Goal: Find specific page/section: Find specific page/section

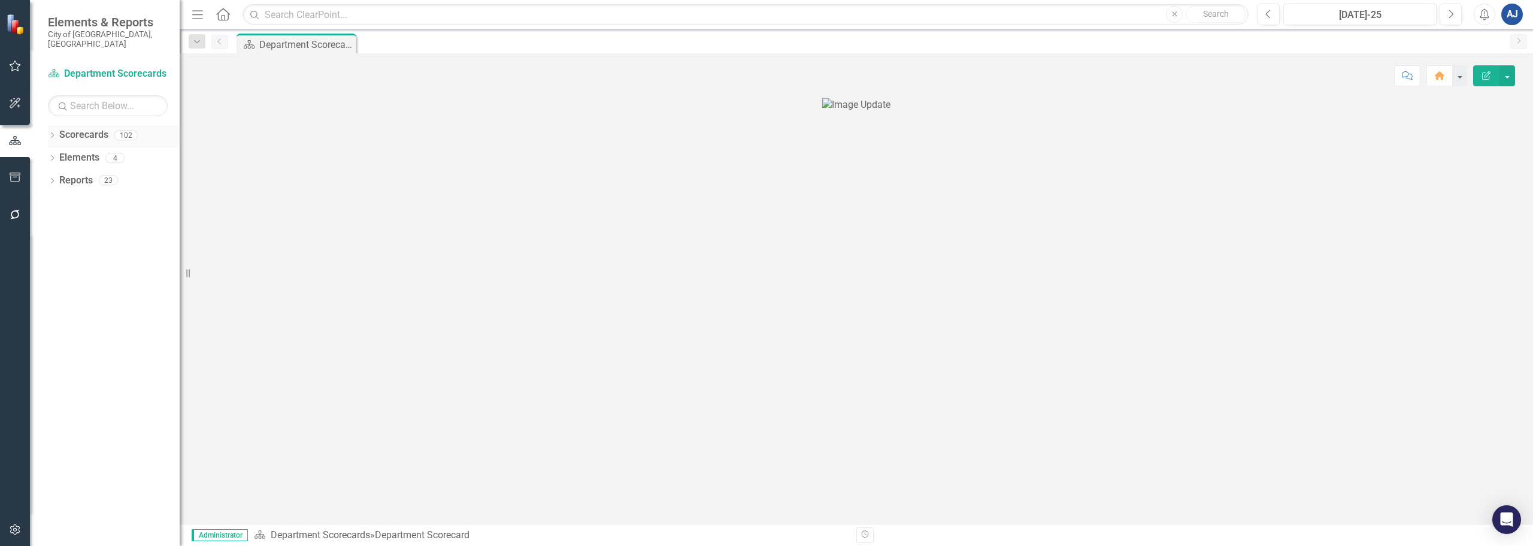
click at [56, 132] on div "Dropdown" at bounding box center [52, 137] width 8 height 10
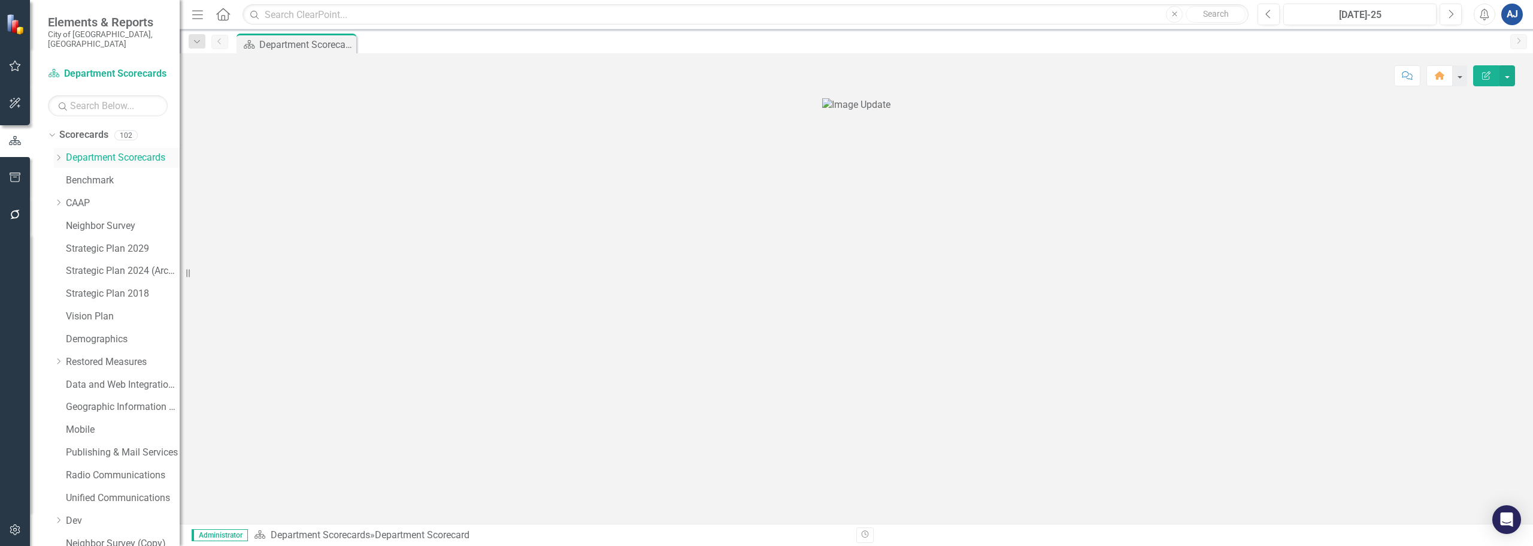
click at [58, 154] on icon "Dropdown" at bounding box center [58, 157] width 9 height 7
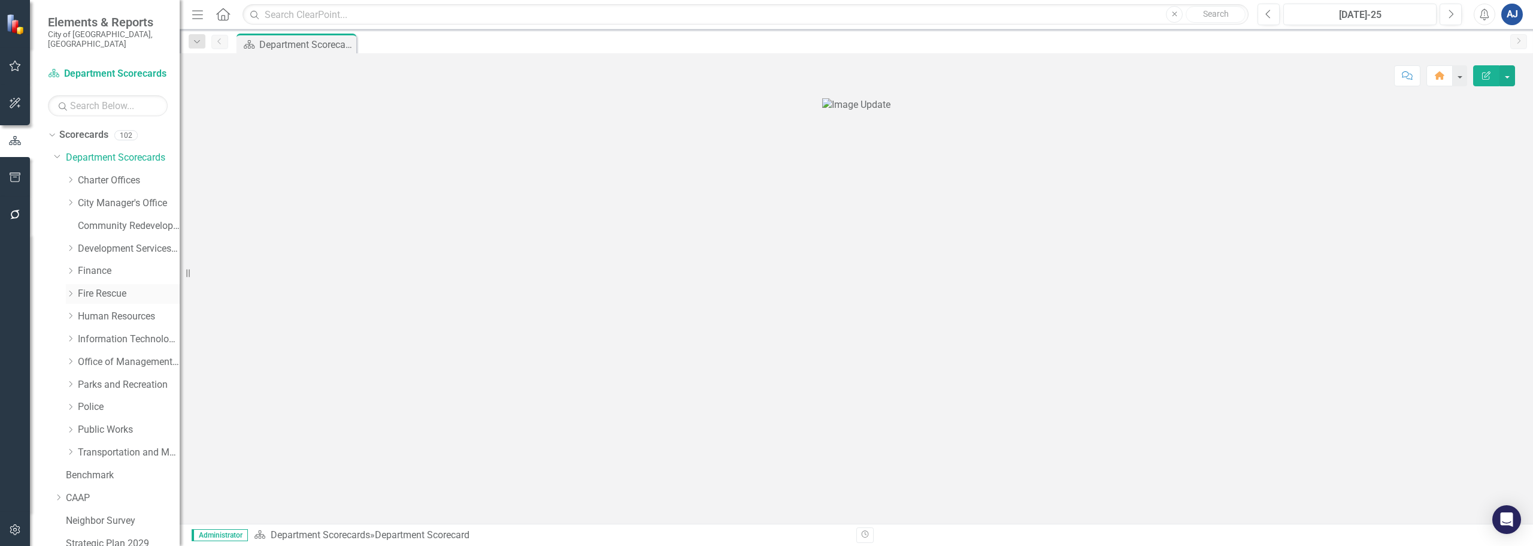
click at [107, 287] on link "Fire Rescue" at bounding box center [129, 294] width 102 height 14
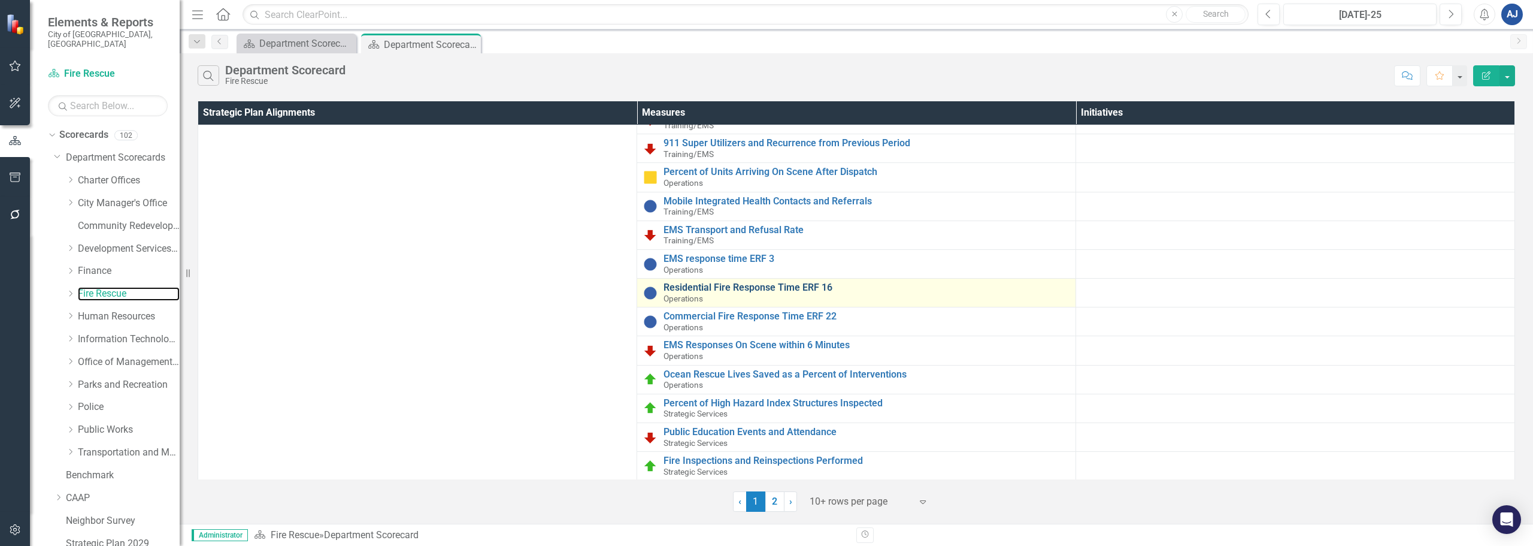
scroll to position [194, 0]
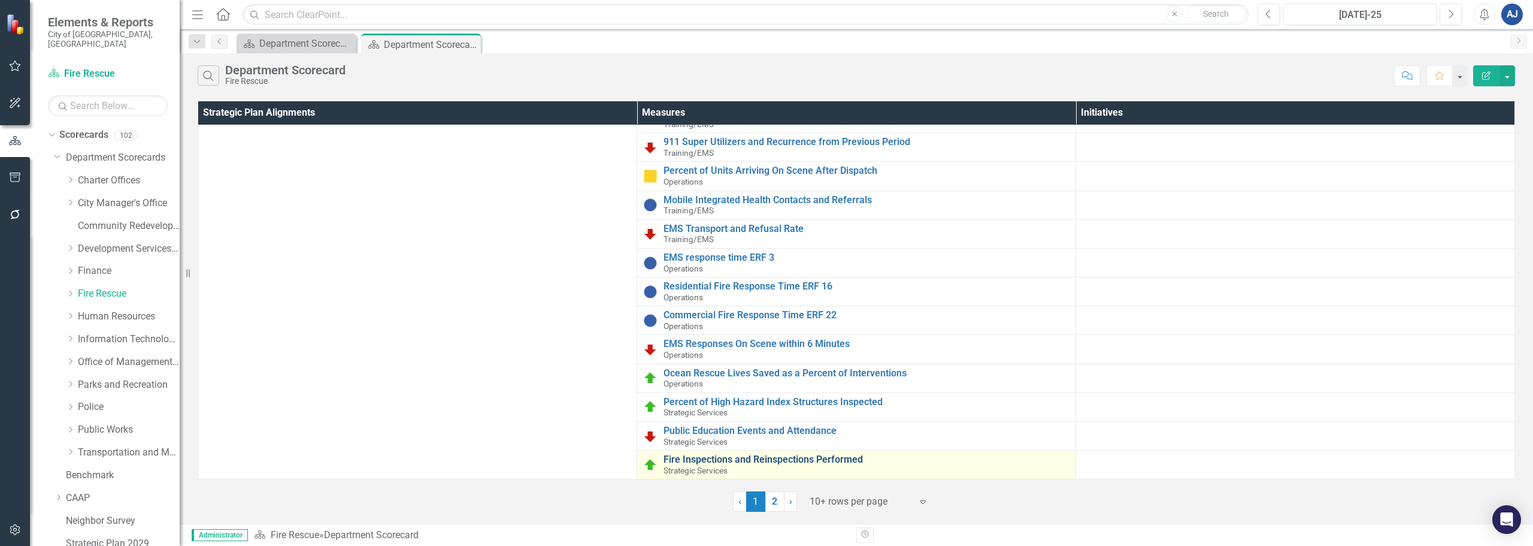
click at [780, 458] on link "Fire Inspections and Reinspections Performed" at bounding box center [867, 459] width 406 height 11
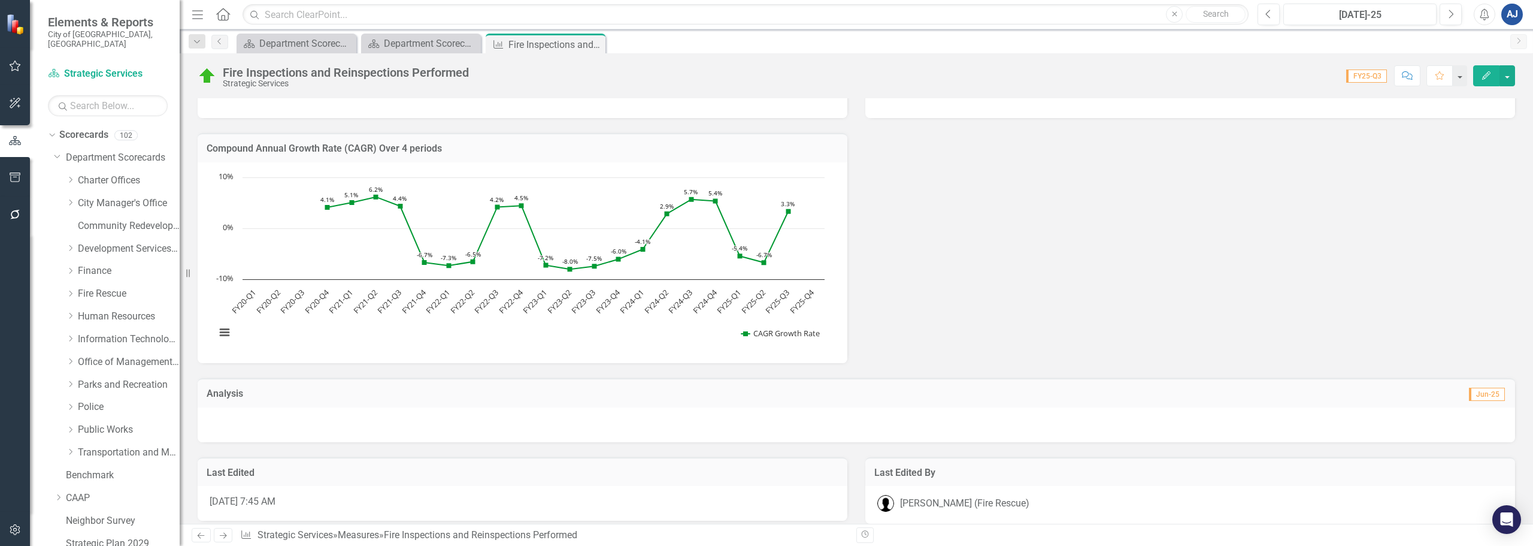
scroll to position [628, 0]
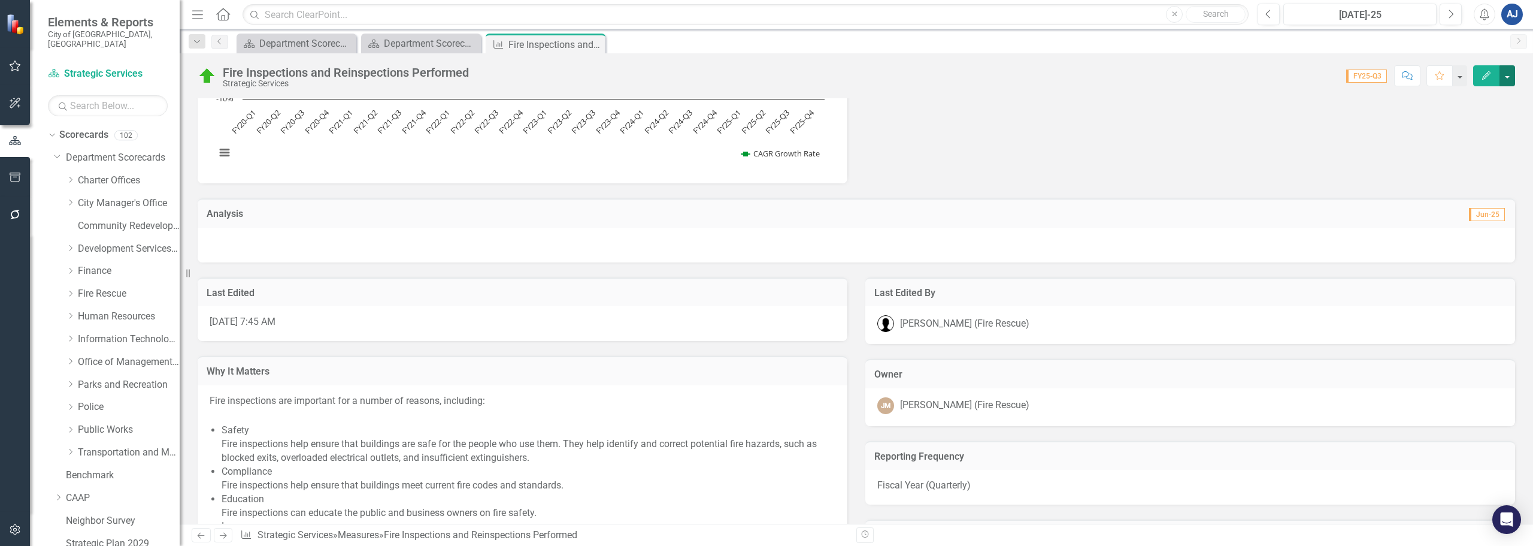
click at [1501, 76] on button "button" at bounding box center [1508, 75] width 16 height 21
click at [1461, 171] on link "Revision History Revision History" at bounding box center [1454, 166] width 122 height 22
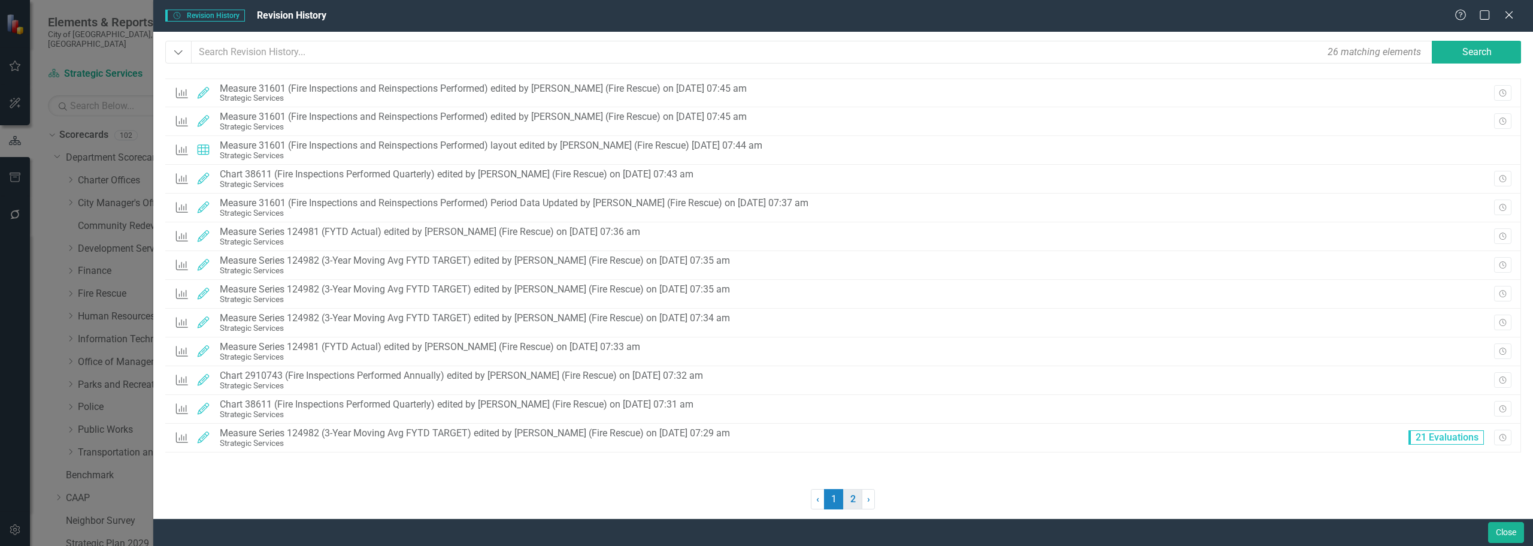
click at [847, 502] on link "2" at bounding box center [852, 499] width 19 height 20
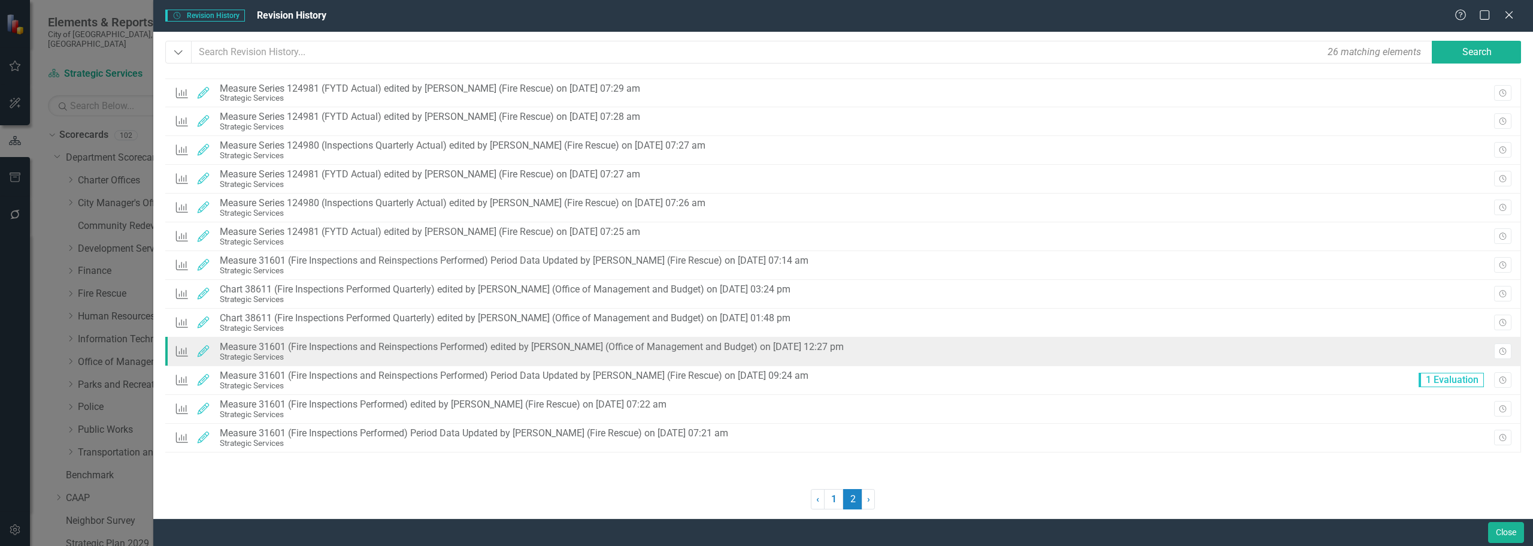
click at [628, 357] on div "Strategic Services" at bounding box center [532, 356] width 624 height 9
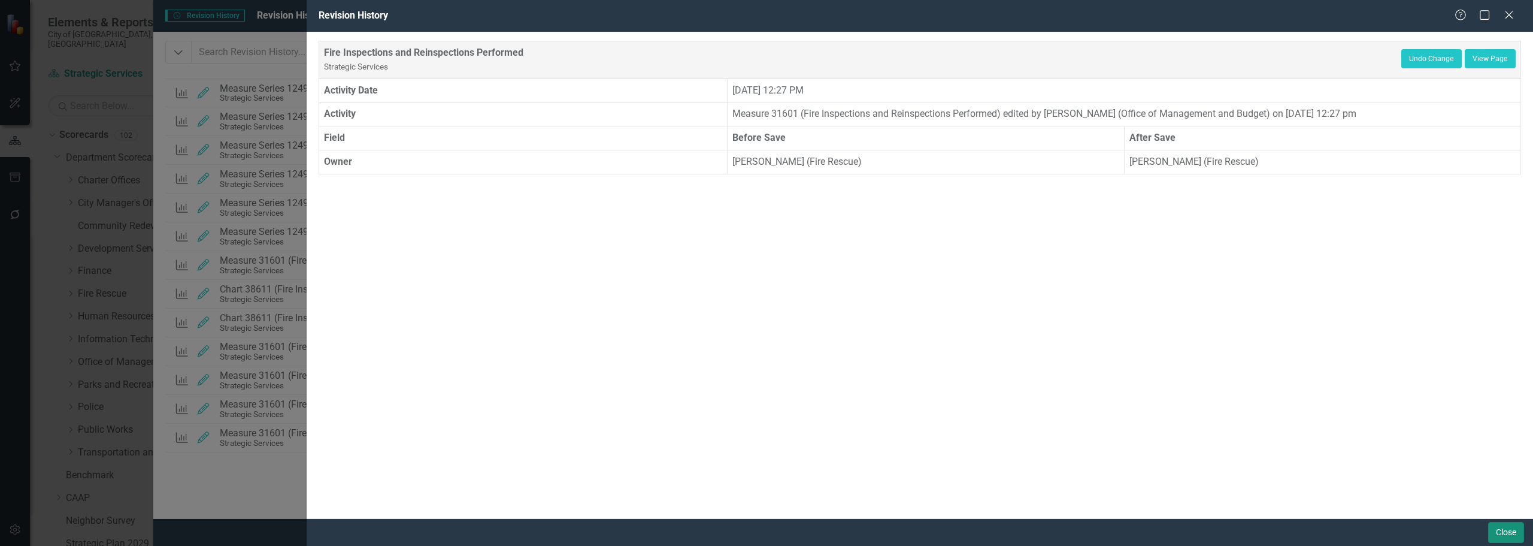
click at [1497, 532] on button "Close" at bounding box center [1506, 532] width 36 height 21
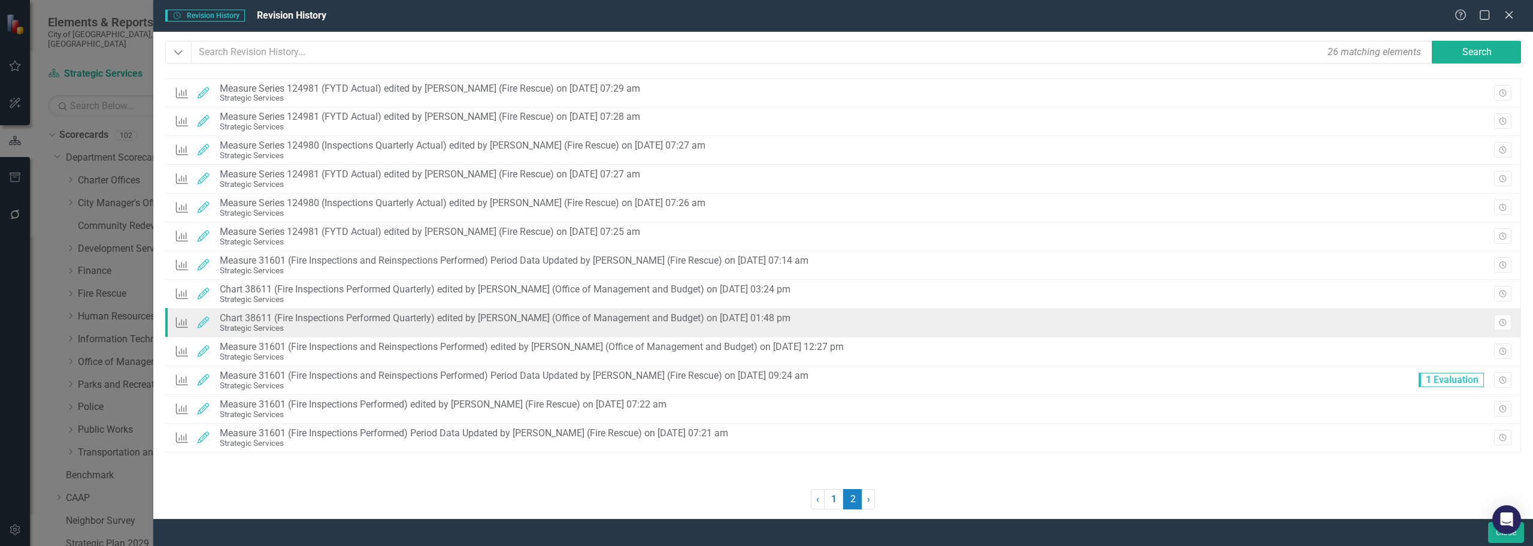
click at [1149, 327] on div "Chart Edited Chart 38611 (Fire Inspections Performed Quarterly) edited by [PERS…" at bounding box center [843, 322] width 1356 height 29
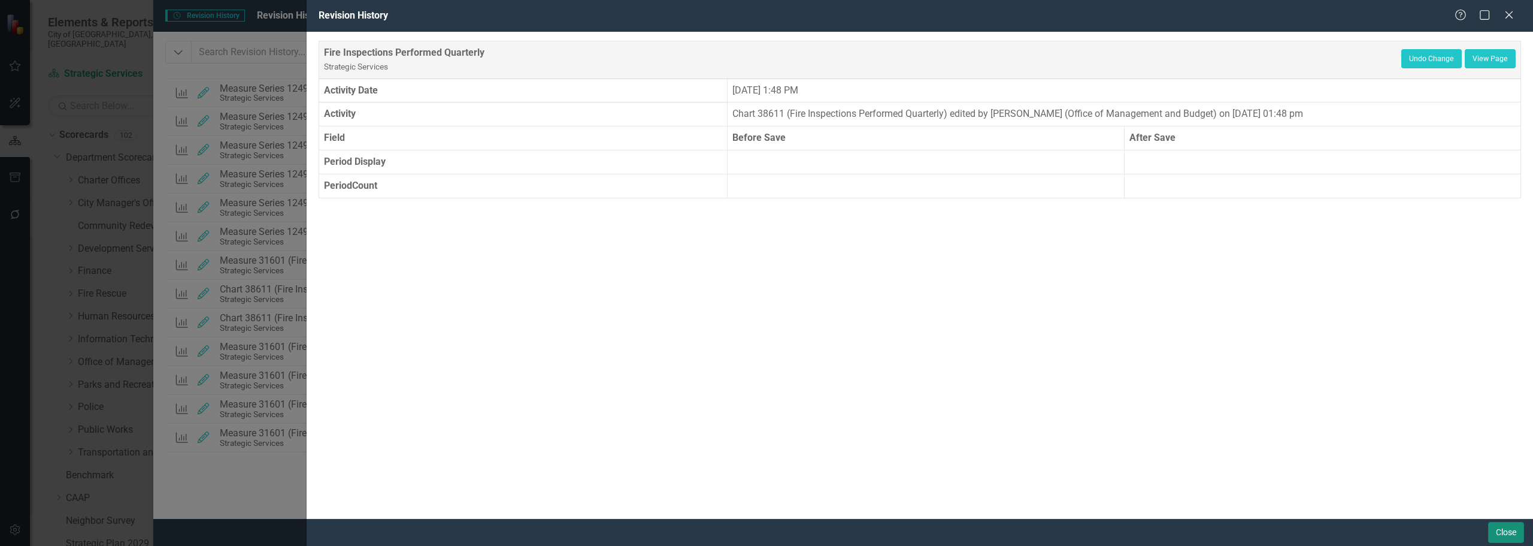
click at [1493, 526] on button "Close" at bounding box center [1506, 532] width 36 height 21
